Goal: Navigation & Orientation: Find specific page/section

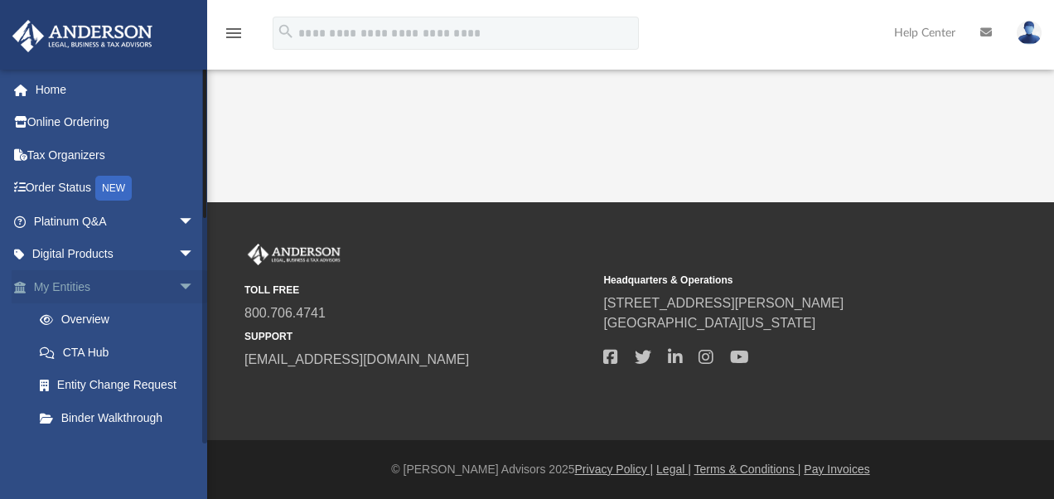
click at [178, 285] on span "arrow_drop_down" at bounding box center [194, 287] width 33 height 34
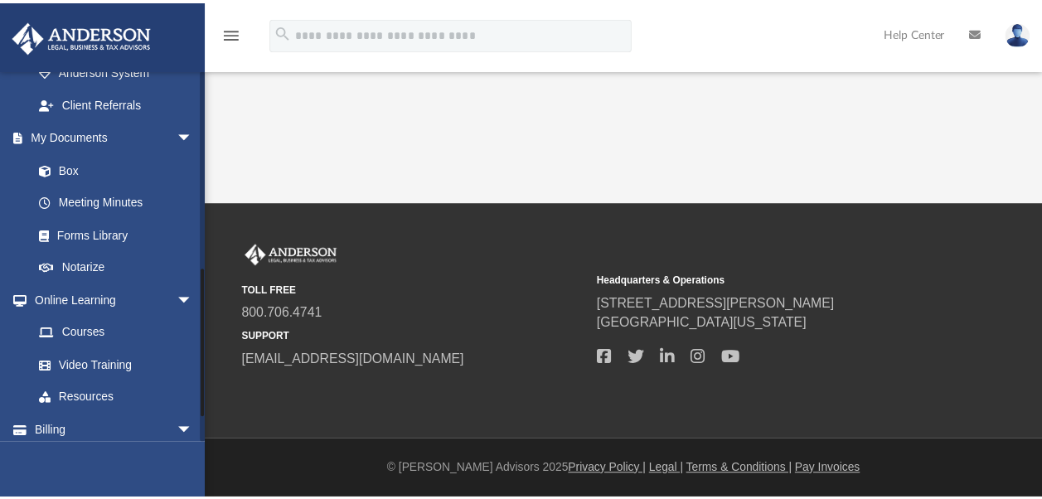
scroll to position [355, 0]
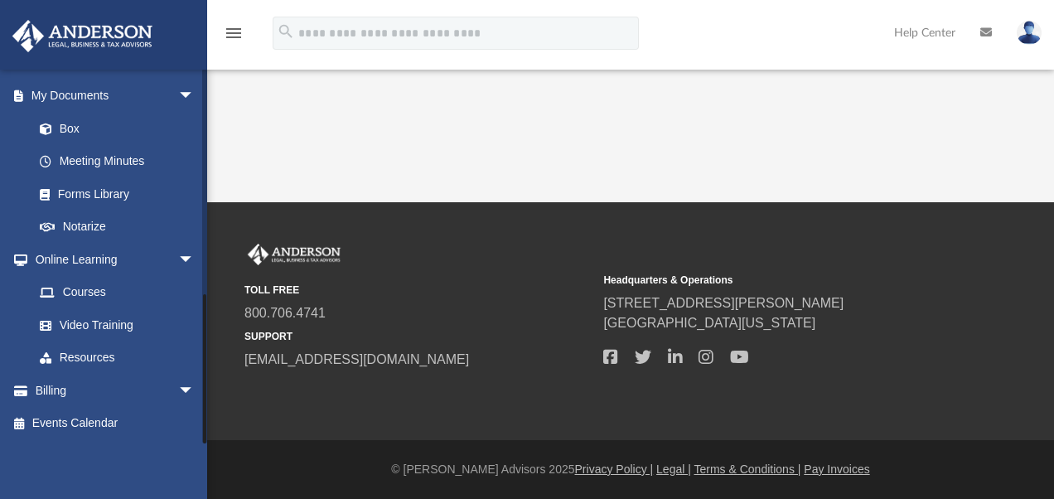
drag, startPoint x: 202, startPoint y: 343, endPoint x: 202, endPoint y: 409, distance: 66.3
click at [202, 409] on div at bounding box center [204, 256] width 5 height 375
click at [76, 125] on link "Box" at bounding box center [121, 128] width 196 height 33
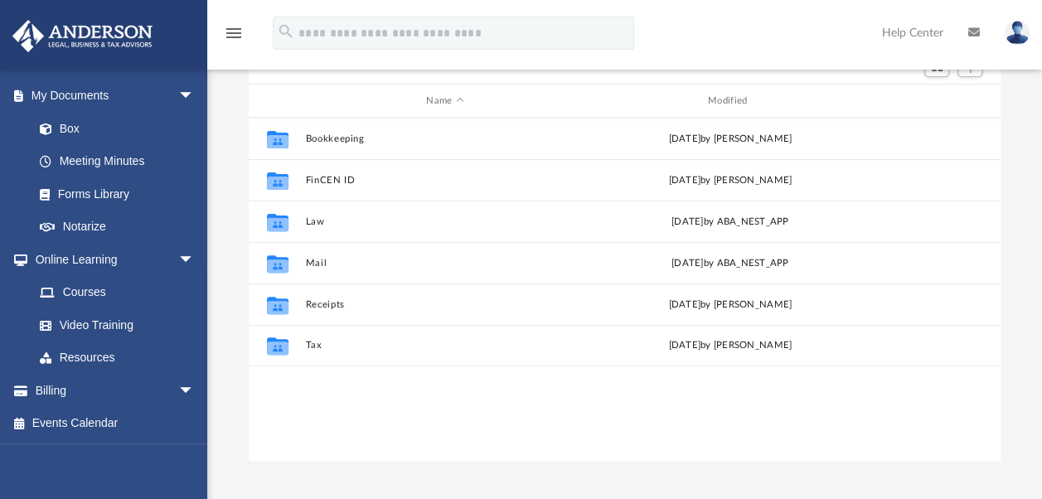
scroll to position [171, 0]
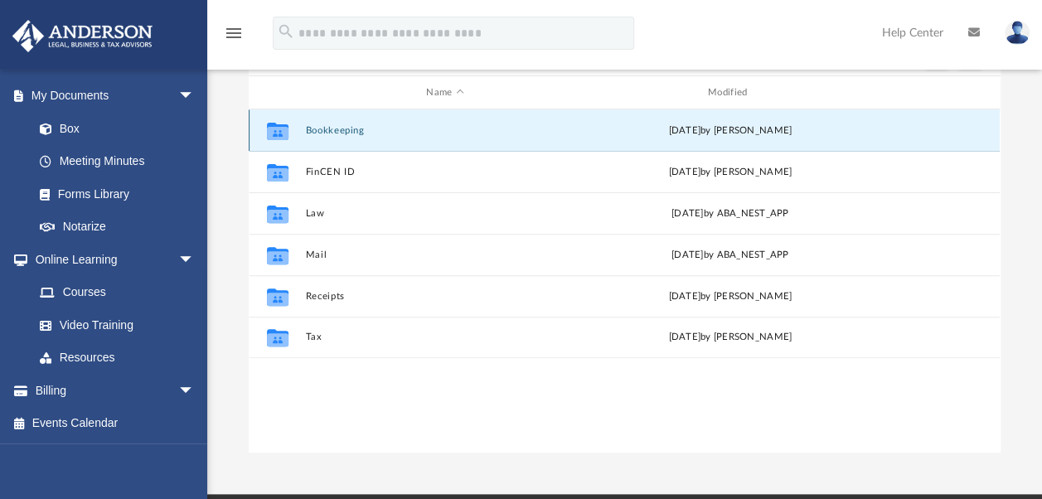
click at [334, 127] on button "Bookkeeping" at bounding box center [445, 130] width 278 height 11
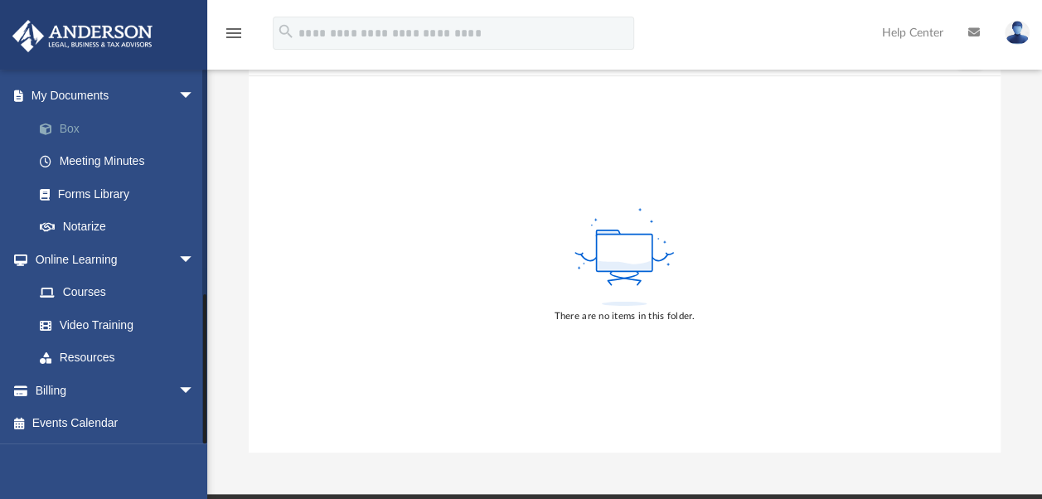
click at [76, 123] on link "Box" at bounding box center [121, 128] width 196 height 33
click at [62, 127] on link "Box" at bounding box center [121, 128] width 196 height 33
click at [80, 94] on link "My Documents arrow_drop_down" at bounding box center [116, 96] width 208 height 33
click at [81, 159] on link "Meeting Minutes" at bounding box center [121, 161] width 196 height 33
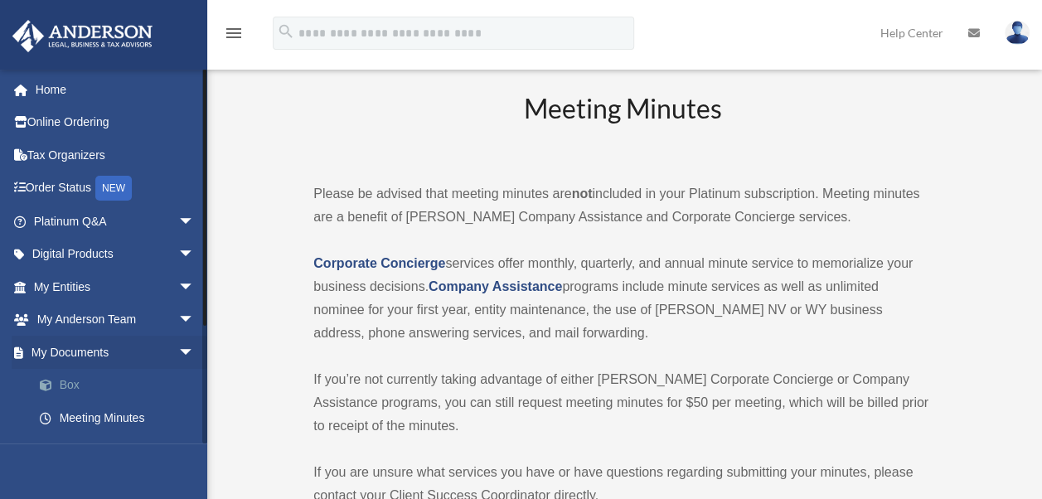
click at [63, 374] on link "Box" at bounding box center [121, 385] width 196 height 33
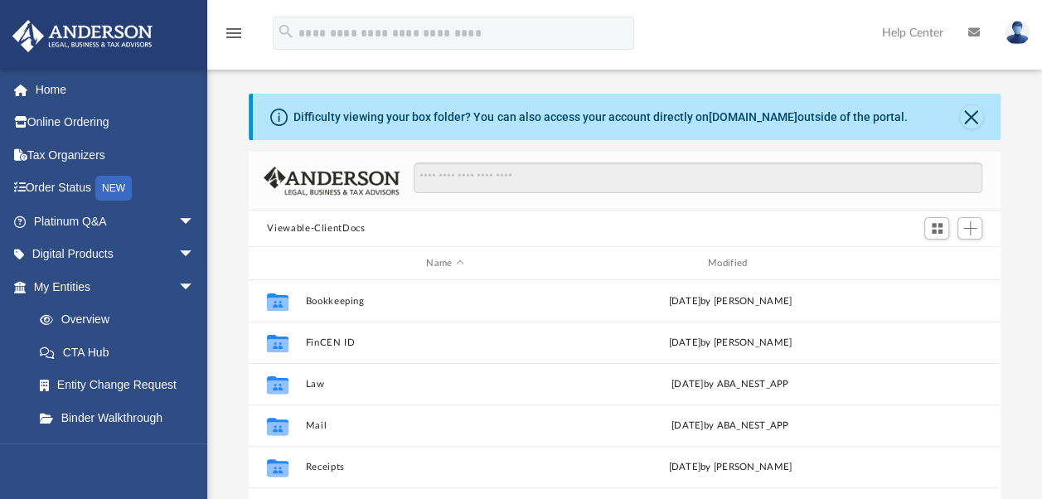
scroll to position [364, 738]
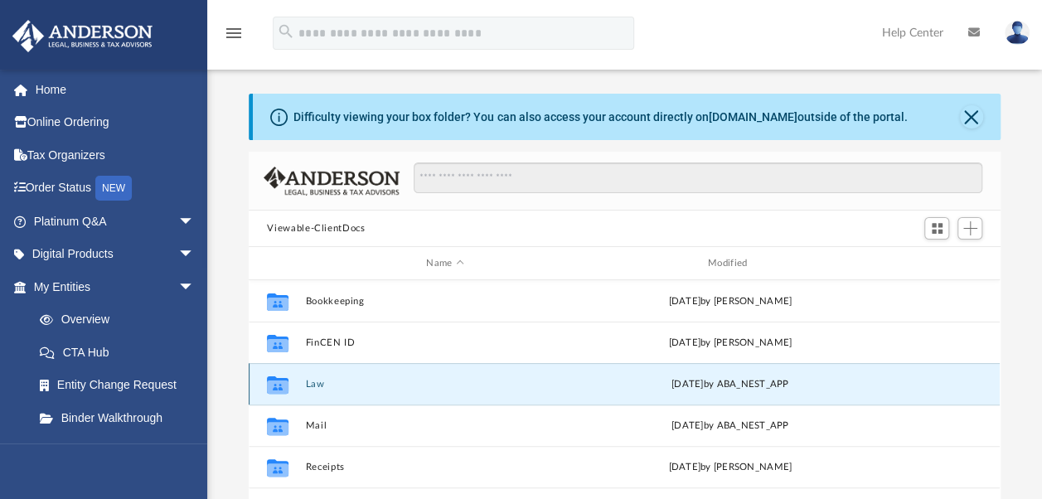
click at [318, 382] on button "Law" at bounding box center [445, 384] width 278 height 11
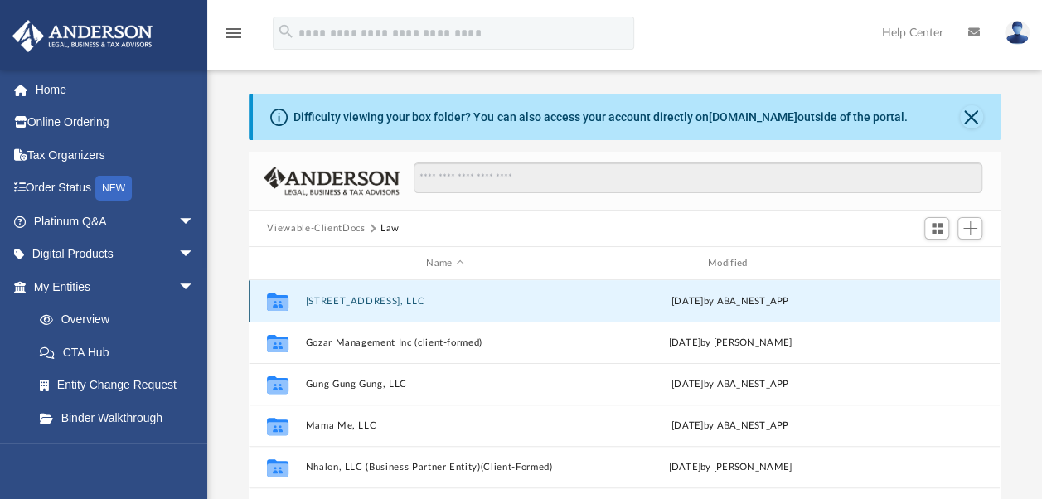
click at [341, 296] on button "121 W. Main Street, LLC" at bounding box center [445, 301] width 278 height 11
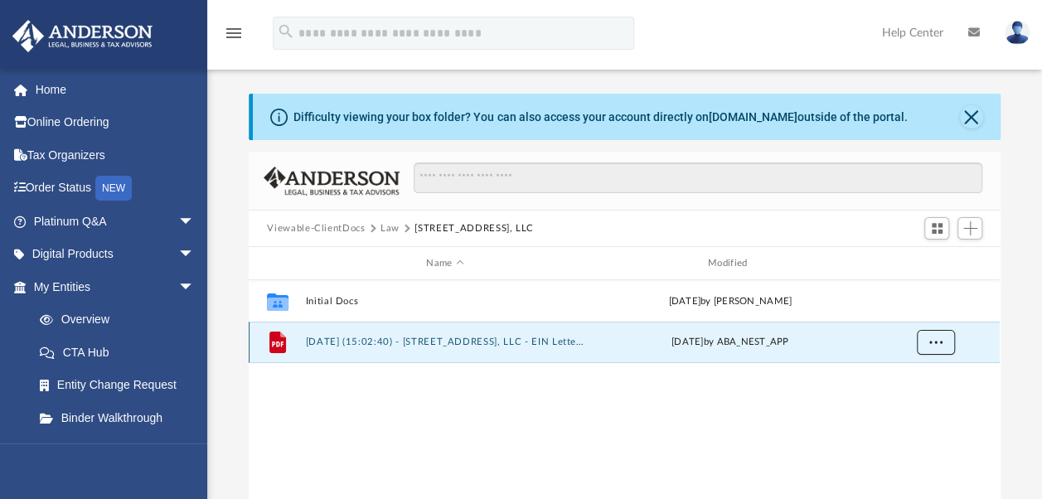
click at [927, 340] on button "More options" at bounding box center [936, 342] width 38 height 25
